Goal: Task Accomplishment & Management: Manage account settings

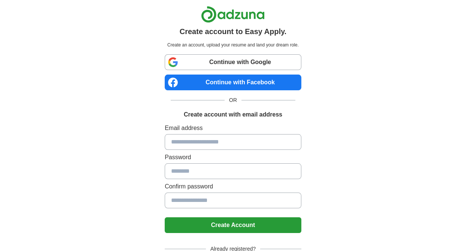
scroll to position [48, 0]
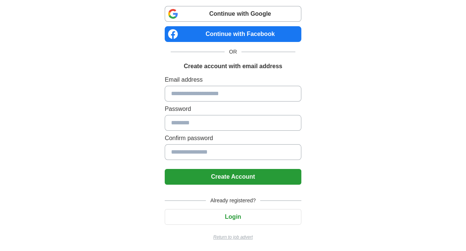
click at [231, 217] on button "Login" at bounding box center [233, 217] width 137 height 16
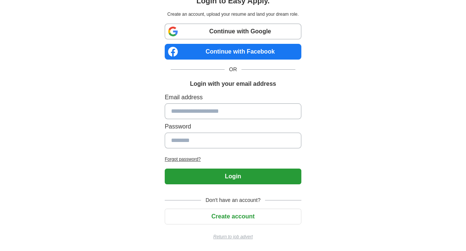
click at [195, 112] on input at bounding box center [233, 111] width 137 height 16
click at [195, 111] on input at bounding box center [233, 111] width 137 height 16
click at [197, 110] on input at bounding box center [233, 111] width 137 height 16
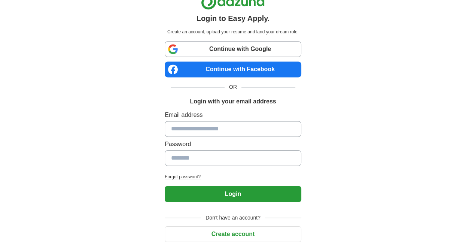
scroll to position [0, 0]
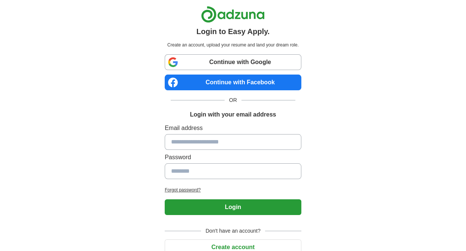
click at [175, 144] on input at bounding box center [233, 142] width 137 height 16
type input "**********"
click at [174, 169] on input at bounding box center [233, 171] width 137 height 16
type input "*********"
click at [232, 202] on button "Login" at bounding box center [233, 207] width 137 height 16
